Goal: Transaction & Acquisition: Purchase product/service

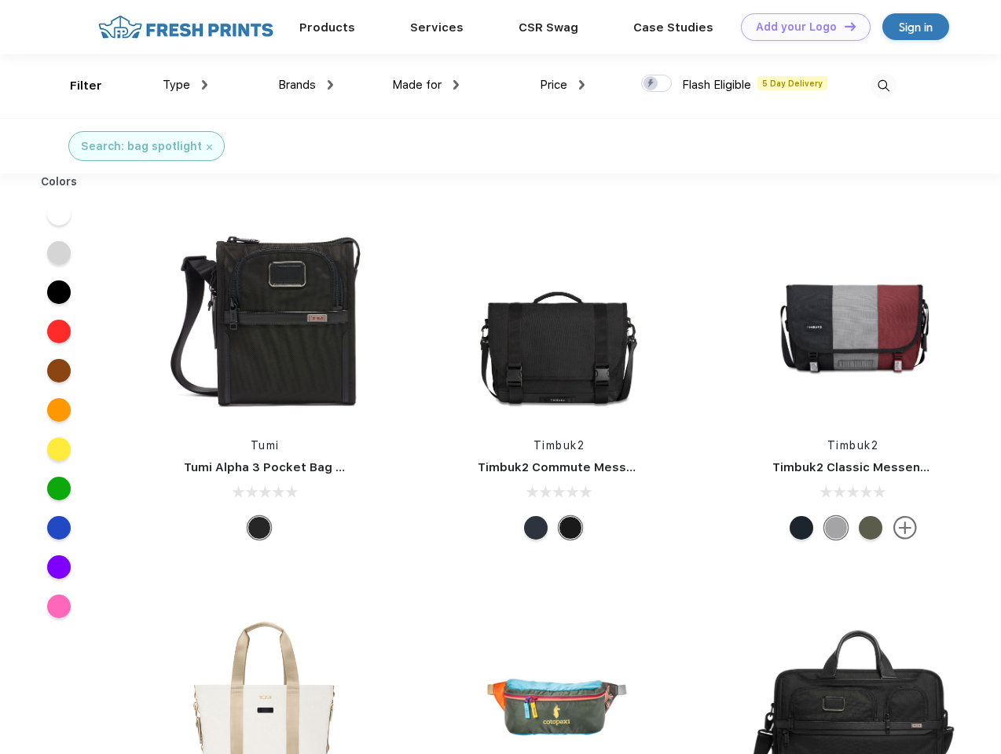
click at [800, 27] on link "Add your Logo Design Tool" at bounding box center [806, 26] width 130 height 27
click at [0, 0] on div "Design Tool" at bounding box center [0, 0] width 0 height 0
click at [843, 26] on link "Add your Logo Design Tool" at bounding box center [806, 26] width 130 height 27
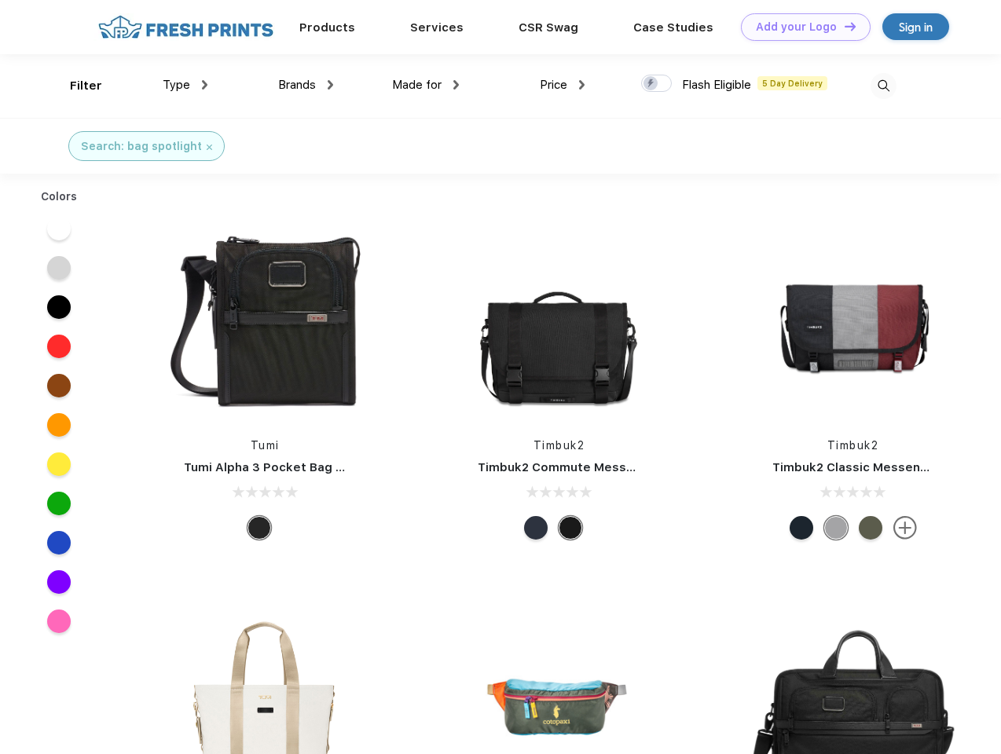
click at [75, 86] on div "Filter" at bounding box center [86, 86] width 32 height 18
click at [185, 85] on span "Type" at bounding box center [176, 85] width 27 height 14
click at [306, 85] on span "Brands" at bounding box center [297, 85] width 38 height 14
click at [426, 85] on span "Made for" at bounding box center [416, 85] width 49 height 14
click at [563, 85] on span "Price" at bounding box center [553, 85] width 27 height 14
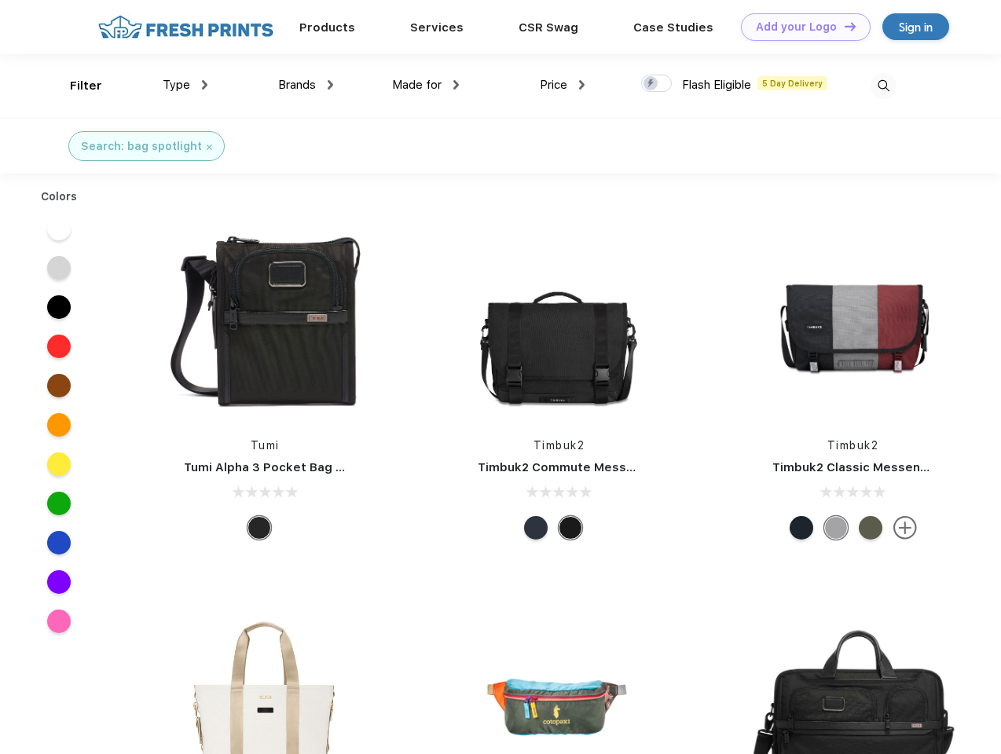
click at [657, 84] on div at bounding box center [656, 83] width 31 height 17
click at [651, 84] on input "checkbox" at bounding box center [646, 79] width 10 height 10
click at [883, 86] on img at bounding box center [884, 86] width 26 height 26
